Goal: Book appointment/travel/reservation

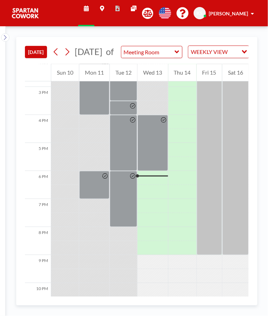
scroll to position [433, 0]
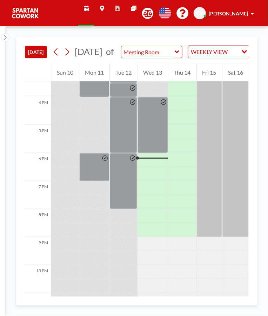
click at [128, 178] on div at bounding box center [123, 181] width 27 height 56
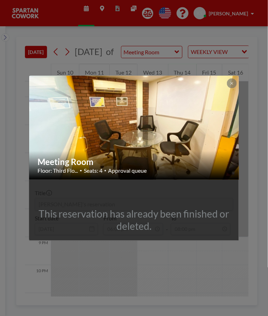
click at [178, 121] on img at bounding box center [134, 128] width 210 height 158
click at [186, 130] on img at bounding box center [134, 128] width 210 height 158
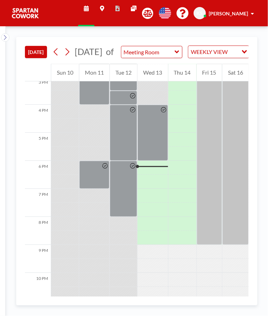
scroll to position [433, 0]
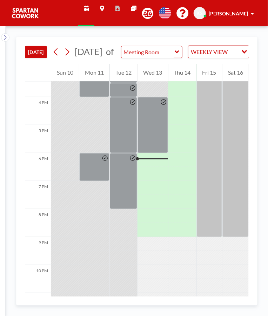
click at [128, 178] on div at bounding box center [123, 181] width 27 height 56
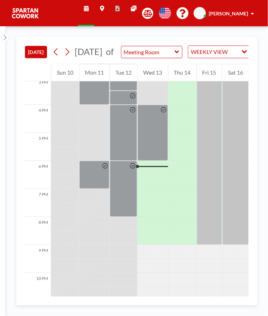
scroll to position [433, 0]
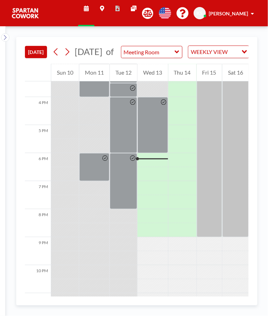
click at [157, 125] on div at bounding box center [152, 125] width 30 height 56
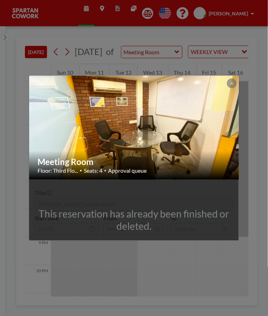
click at [231, 83] on icon at bounding box center [231, 83] width 2 height 2
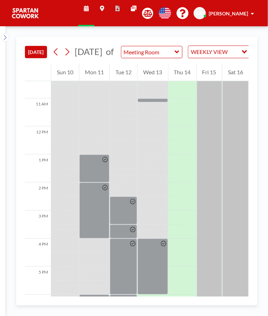
scroll to position [291, 0]
click at [123, 81] on div "Tue 12" at bounding box center [123, 73] width 27 height 18
click at [128, 81] on div "Tue 12" at bounding box center [123, 73] width 27 height 18
click at [101, 81] on div "Mon 11" at bounding box center [94, 73] width 30 height 18
click at [99, 81] on div "Mon 11" at bounding box center [94, 73] width 30 height 18
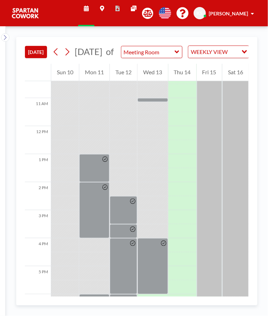
click at [95, 81] on div "Mon 11" at bounding box center [94, 73] width 30 height 18
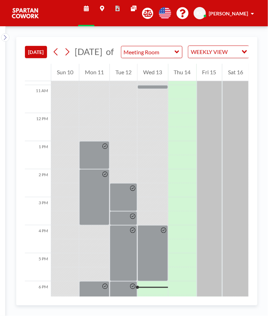
scroll to position [301, 0]
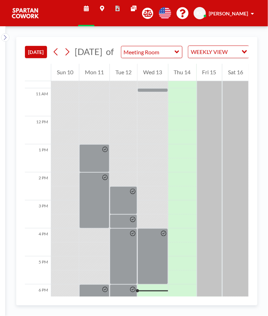
click at [95, 166] on div at bounding box center [94, 158] width 30 height 28
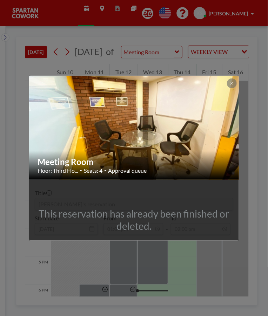
click at [231, 83] on icon at bounding box center [231, 83] width 2 height 2
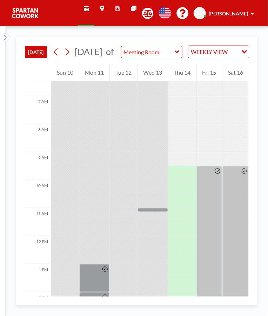
scroll to position [183, 0]
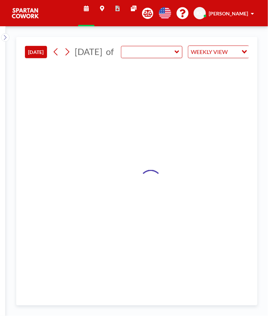
type input "Meeting Room"
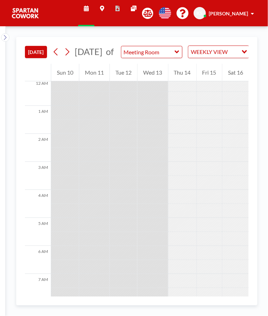
scroll to position [3, 0]
click at [127, 80] on div "Tue 12" at bounding box center [123, 73] width 27 height 18
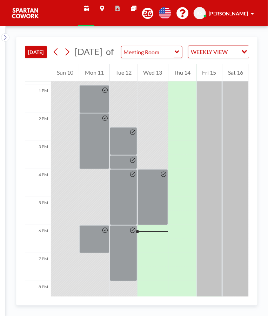
scroll to position [433, 0]
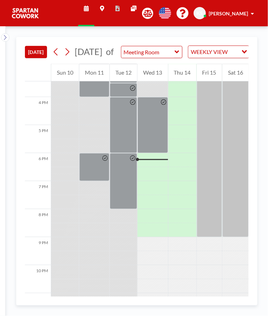
click at [130, 163] on div at bounding box center [133, 157] width 8 height 9
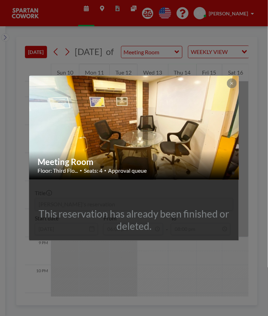
click at [228, 80] on button at bounding box center [232, 83] width 10 height 10
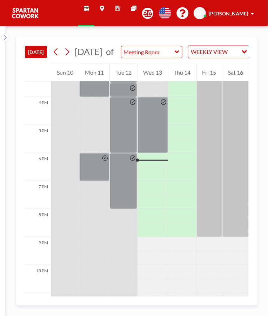
click at [150, 167] on div at bounding box center [152, 160] width 30 height 14
click at [141, 167] on div at bounding box center [152, 160] width 30 height 14
click at [137, 161] on div at bounding box center [152, 160] width 30 height 1
click at [127, 181] on div at bounding box center [123, 181] width 27 height 56
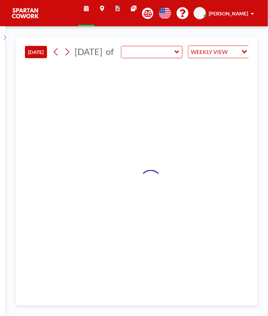
type input "Meeting Room"
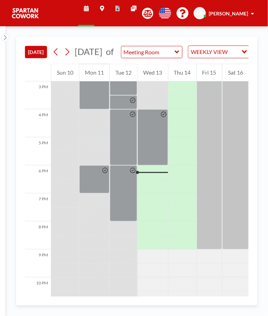
scroll to position [433, 0]
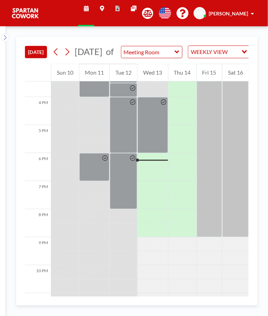
click at [101, 172] on div at bounding box center [105, 166] width 8 height 27
